Goal: Find specific page/section: Find specific page/section

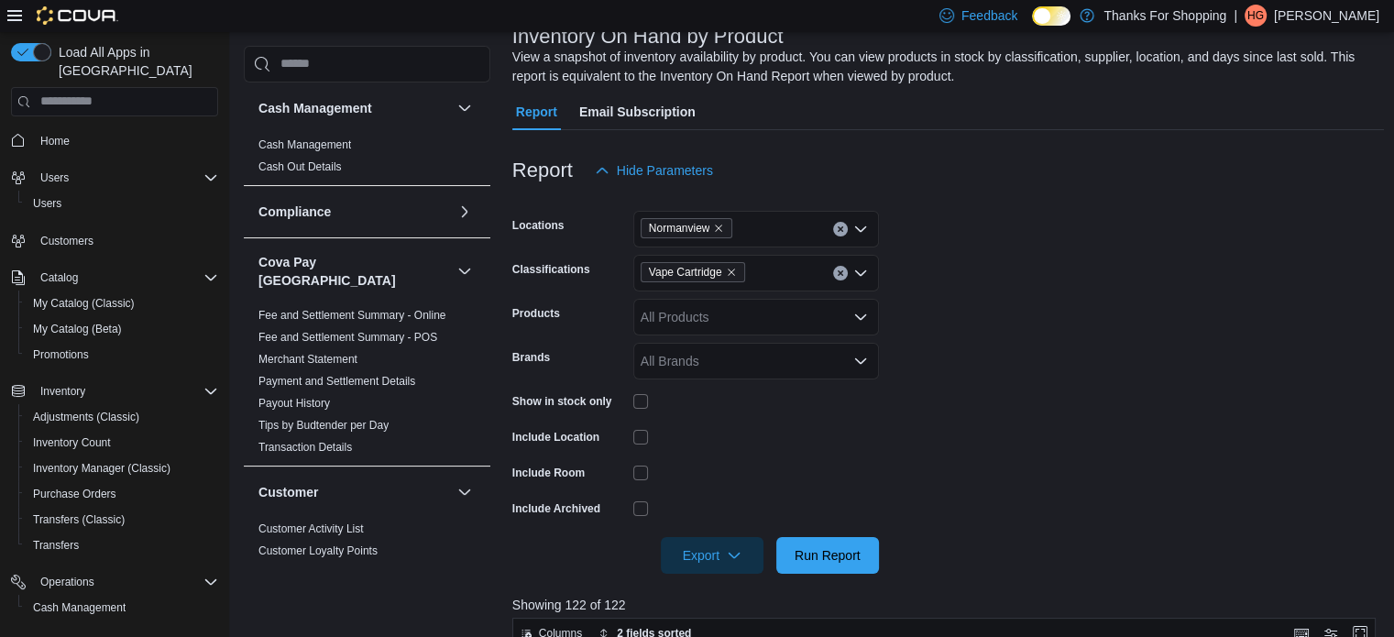
scroll to position [642, 0]
